Goal: Information Seeking & Learning: Learn about a topic

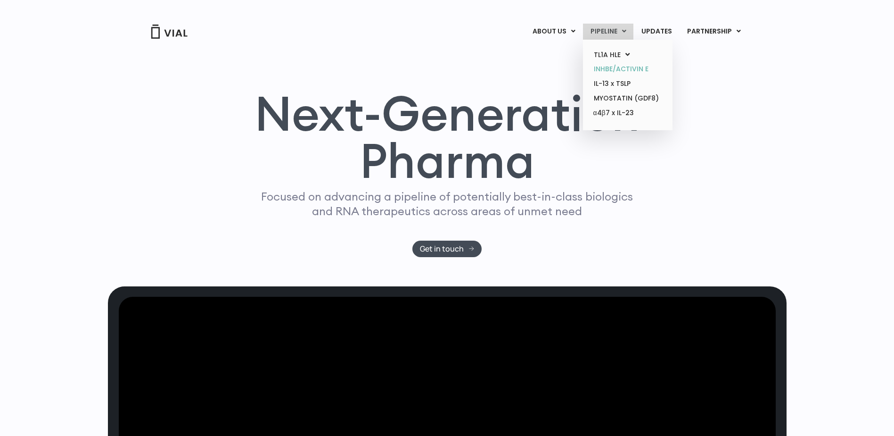
click at [619, 69] on link "INHBE/ACTIVIN E" at bounding box center [627, 69] width 82 height 15
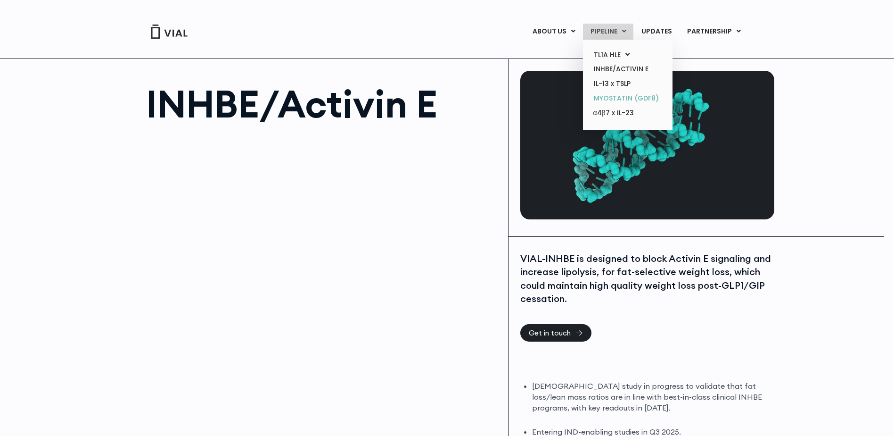
click at [629, 101] on link "MYOSTATIN (GDF8)" at bounding box center [627, 98] width 82 height 15
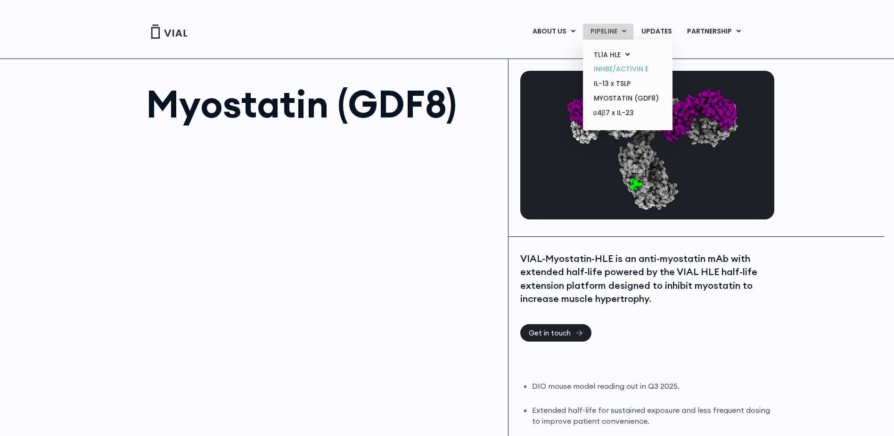
click at [615, 71] on link "INHBE/ACTIVIN E" at bounding box center [627, 69] width 82 height 15
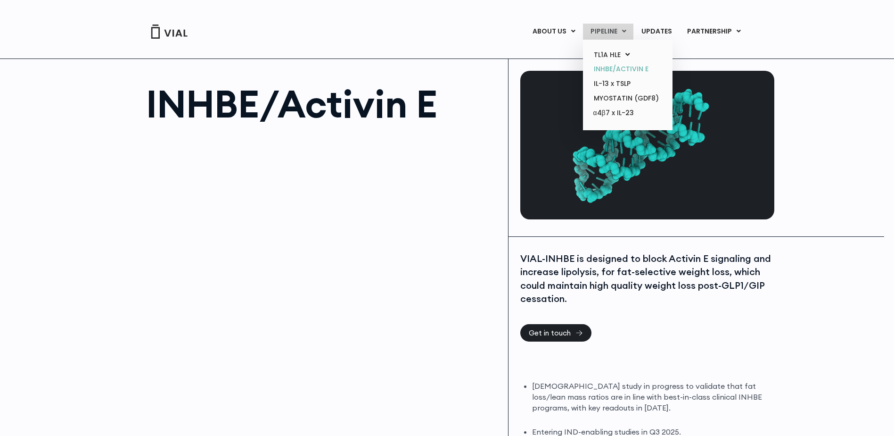
click at [617, 68] on link "INHBE/ACTIVIN E" at bounding box center [627, 69] width 82 height 15
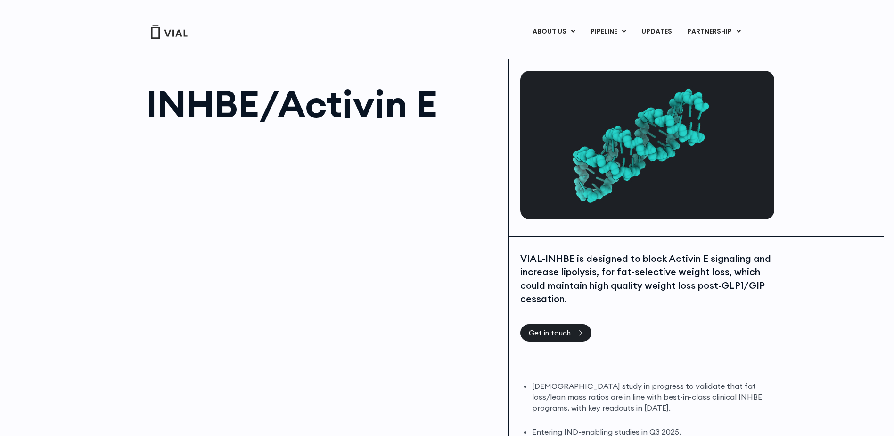
click at [182, 34] on img at bounding box center [169, 32] width 38 height 14
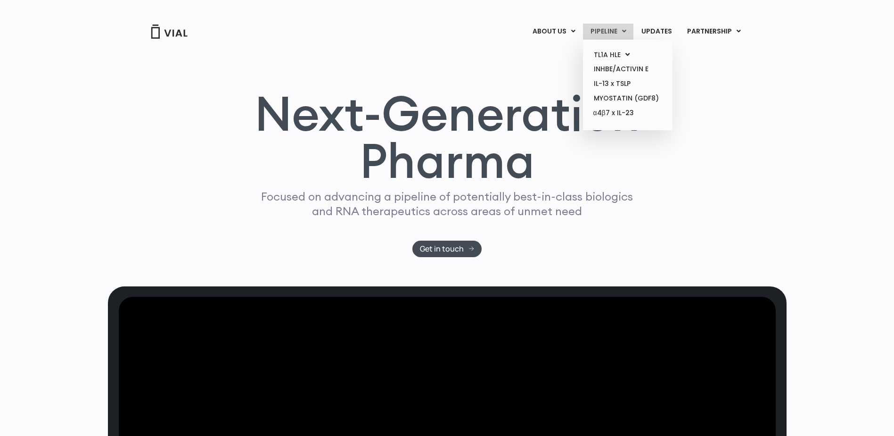
click at [617, 37] on link "PIPELINE" at bounding box center [608, 32] width 50 height 16
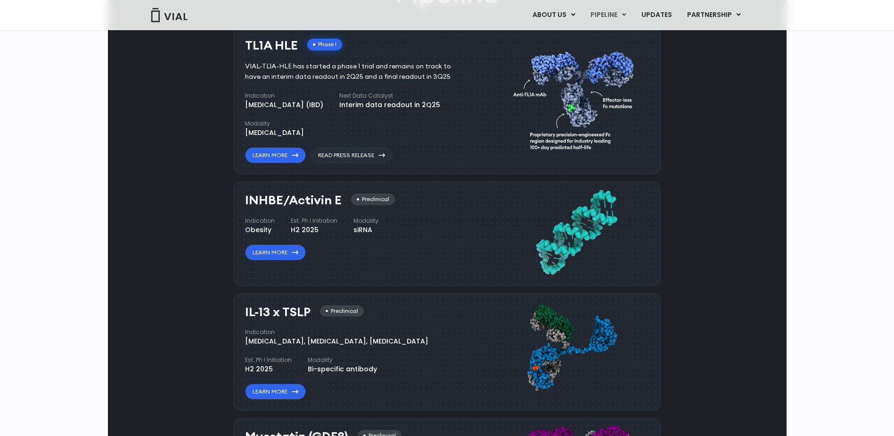
scroll to position [569, 0]
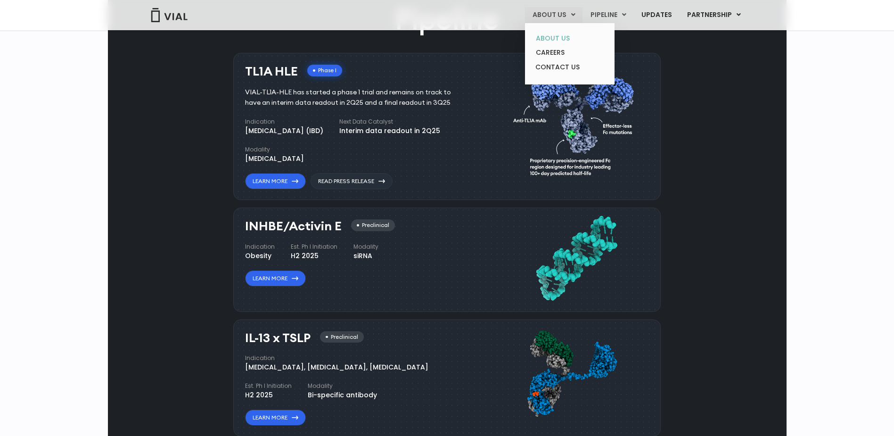
click at [551, 41] on link "ABOUT US" at bounding box center [569, 38] width 82 height 15
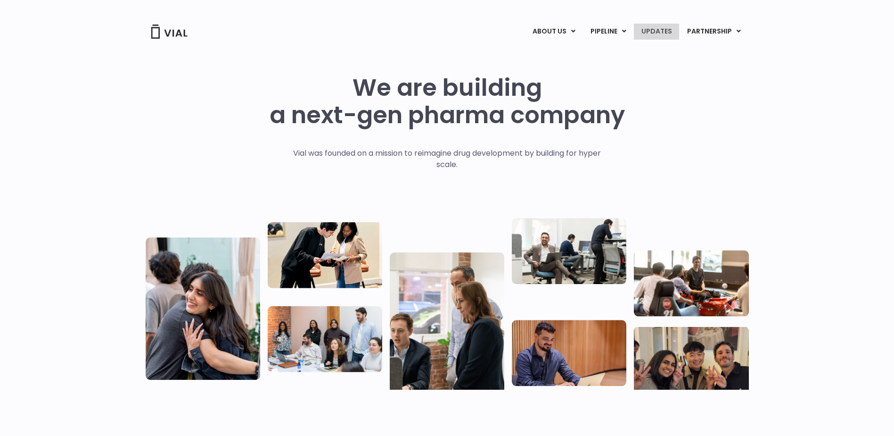
click at [654, 31] on link "UPDATES" at bounding box center [656, 32] width 45 height 16
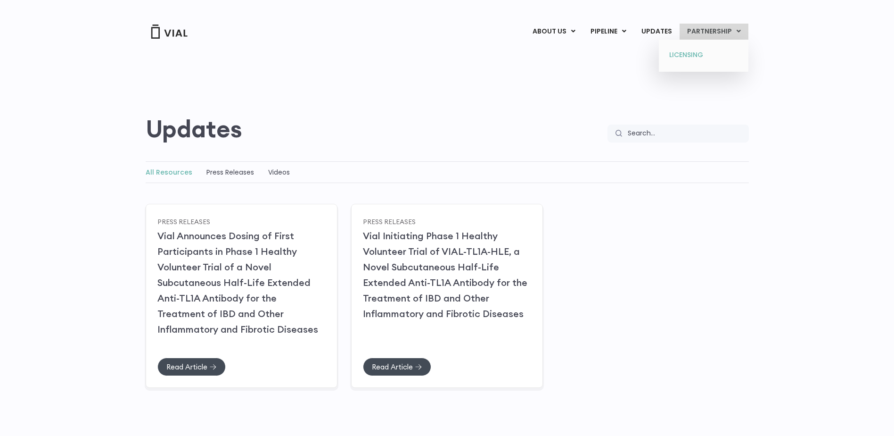
click at [697, 53] on link "LICENSING" at bounding box center [703, 55] width 82 height 15
